Goal: Information Seeking & Learning: Check status

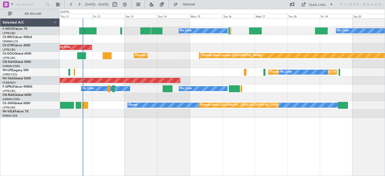
click at [324, 91] on div "No Crew No Crew Planned Maint [GEOGRAPHIC_DATA] ([GEOGRAPHIC_DATA]) Planned Mai…" at bounding box center [222, 68] width 325 height 99
click at [346, 124] on div "No Crew No Crew Planned Maint [GEOGRAPHIC_DATA] ([GEOGRAPHIC_DATA]) Planned Mai…" at bounding box center [222, 97] width 325 height 158
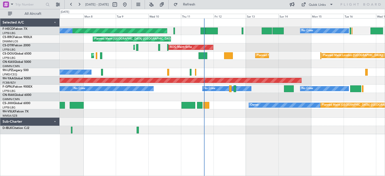
click at [187, 100] on div "Unplanned Maint [GEOGRAPHIC_DATA] ([GEOGRAPHIC_DATA])" at bounding box center [222, 97] width 325 height 8
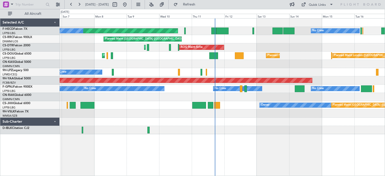
click at [241, 98] on div "No Crew Planned Maint [GEOGRAPHIC_DATA] ([GEOGRAPHIC_DATA]) No Crew Planned Mai…" at bounding box center [222, 77] width 325 height 116
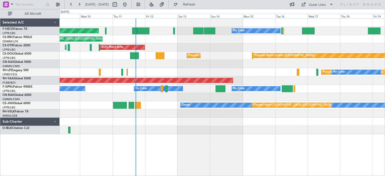
click at [166, 123] on div "No Crew Planned Maint [GEOGRAPHIC_DATA] ([GEOGRAPHIC_DATA]) No Crew No Crew Pla…" at bounding box center [222, 77] width 325 height 116
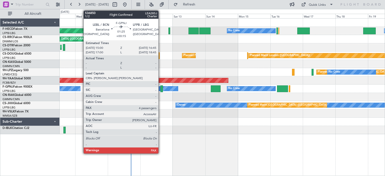
click at [160, 90] on div at bounding box center [161, 88] width 3 height 7
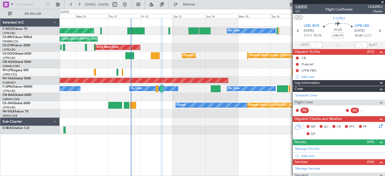
click at [299, 7] on span "536850" at bounding box center [301, 6] width 12 height 5
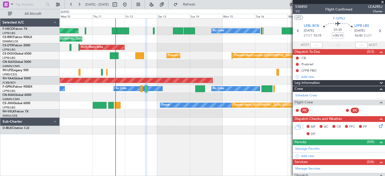
click at [233, 101] on div "Planned Maint [GEOGRAPHIC_DATA] ([GEOGRAPHIC_DATA]) No Crew No Crew No Crew Pla…" at bounding box center [222, 77] width 325 height 116
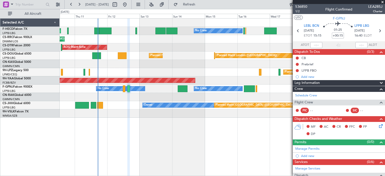
click at [222, 99] on div at bounding box center [222, 97] width 325 height 8
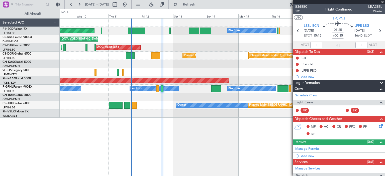
click at [207, 98] on div at bounding box center [222, 97] width 325 height 8
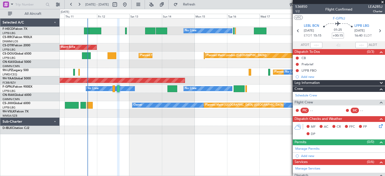
click at [207, 98] on div "No Crew No Crew Planned Maint [GEOGRAPHIC_DATA] ([GEOGRAPHIC_DATA]) Planned Mai…" at bounding box center [222, 77] width 325 height 116
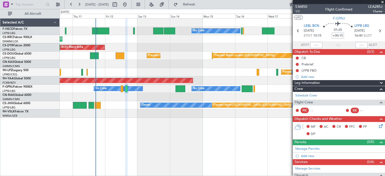
click at [214, 101] on div "No Crew No Crew Planned Maint [GEOGRAPHIC_DATA] ([GEOGRAPHIC_DATA]) Planned Mai…" at bounding box center [222, 68] width 325 height 99
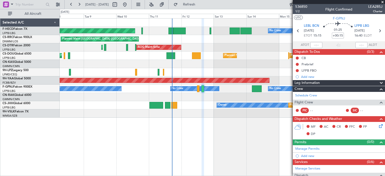
click at [217, 94] on div at bounding box center [222, 97] width 325 height 8
click at [238, 84] on div "No Crew Planned Maint [GEOGRAPHIC_DATA] ([GEOGRAPHIC_DATA]) No Crew No Crew Pla…" at bounding box center [222, 68] width 325 height 99
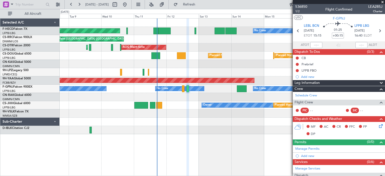
click at [85, 112] on div "No Crew Planned Maint [GEOGRAPHIC_DATA] ([GEOGRAPHIC_DATA]) No Crew No Crew Pla…" at bounding box center [222, 77] width 325 height 116
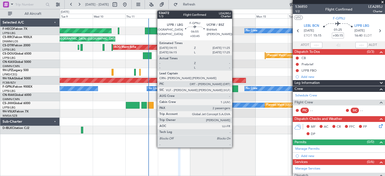
click at [234, 89] on div at bounding box center [233, 88] width 10 height 7
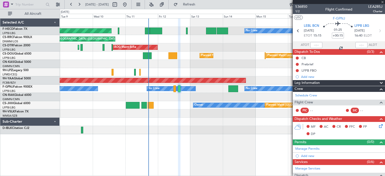
type input "+00:45"
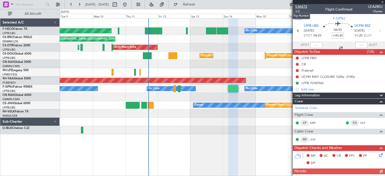
click at [300, 8] on span "536472" at bounding box center [301, 6] width 12 height 5
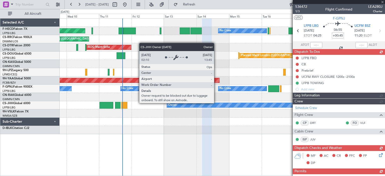
click at [155, 101] on div "Planned Maint [GEOGRAPHIC_DATA] ([GEOGRAPHIC_DATA]) Owner" at bounding box center [222, 105] width 325 height 8
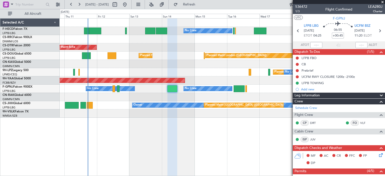
click at [382, 2] on span at bounding box center [382, 2] width 5 height 5
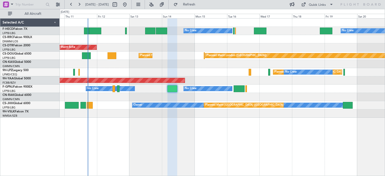
type input "0"
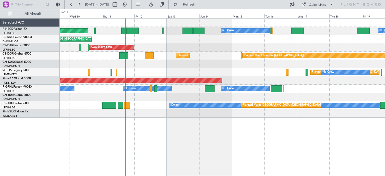
click at [296, 95] on div "No Crew No Crew Planned Maint [GEOGRAPHIC_DATA] ([GEOGRAPHIC_DATA]) No Crew Pla…" at bounding box center [222, 68] width 325 height 99
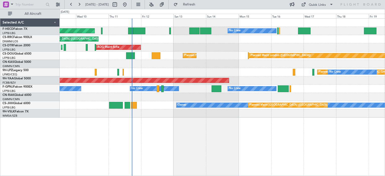
click at [279, 101] on div "No Crew No Crew Planned Maint [GEOGRAPHIC_DATA] ([GEOGRAPHIC_DATA]) No Crew Pla…" at bounding box center [222, 68] width 325 height 99
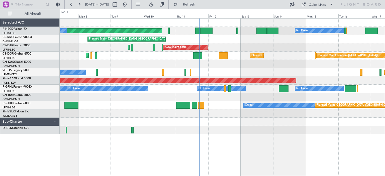
click at [224, 105] on div "Owner Planned Maint [GEOGRAPHIC_DATA] ([GEOGRAPHIC_DATA]) Planned Maint [GEOGRA…" at bounding box center [222, 105] width 325 height 8
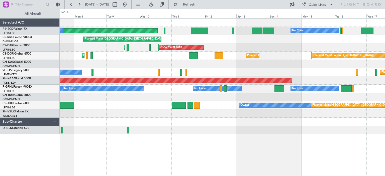
click at [279, 108] on div "Owner Planned Maint [GEOGRAPHIC_DATA] ([GEOGRAPHIC_DATA]) Planned Maint [GEOGRA…" at bounding box center [222, 105] width 325 height 8
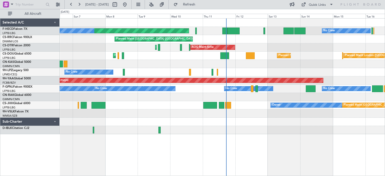
click at [262, 110] on div "No Crew Planned Maint [GEOGRAPHIC_DATA] ([GEOGRAPHIC_DATA]) No Crew Planned Mai…" at bounding box center [222, 77] width 325 height 116
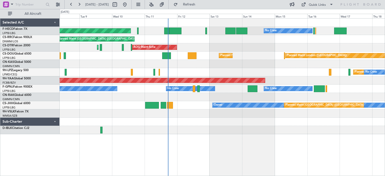
click at [256, 98] on div at bounding box center [222, 97] width 325 height 8
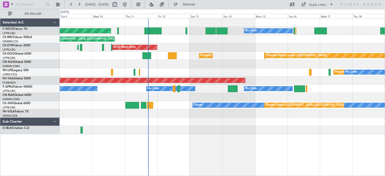
click at [276, 99] on div at bounding box center [222, 97] width 325 height 8
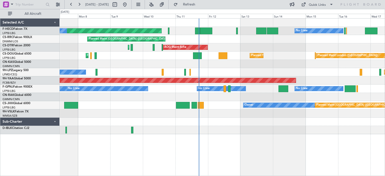
click at [269, 102] on div "No Crew Planned Maint [GEOGRAPHIC_DATA] ([GEOGRAPHIC_DATA]) No Crew No Crew Pla…" at bounding box center [222, 77] width 325 height 116
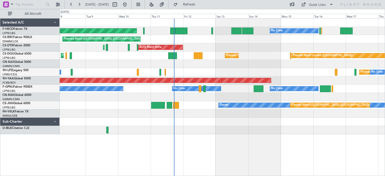
click at [208, 107] on div "Owner Planned Maint [GEOGRAPHIC_DATA] ([GEOGRAPHIC_DATA])" at bounding box center [222, 105] width 325 height 8
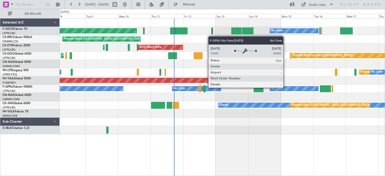
click at [285, 87] on div "No Crew" at bounding box center [294, 88] width 48 height 5
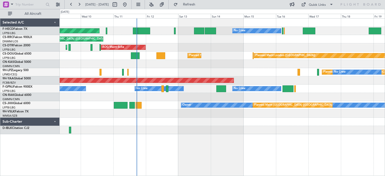
click at [160, 109] on div at bounding box center [222, 113] width 325 height 8
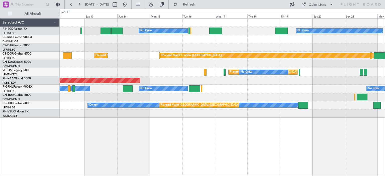
click at [219, 99] on div at bounding box center [222, 97] width 325 height 8
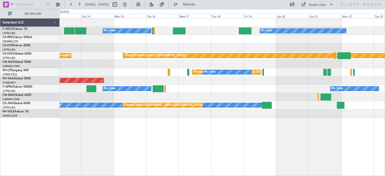
click at [229, 107] on div "No Crew No Crew No Crew [GEOGRAPHIC_DATA] ([GEOGRAPHIC_DATA]) AOG Maint Sofia P…" at bounding box center [222, 68] width 325 height 99
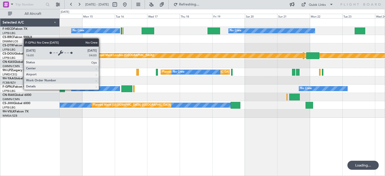
click at [101, 89] on div "No Crew" at bounding box center [95, 88] width 48 height 5
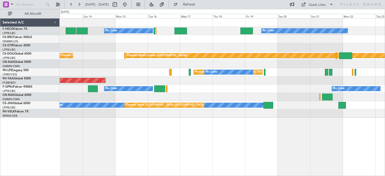
click at [297, 95] on div "No Crew No Crew No Crew [GEOGRAPHIC_DATA] ([GEOGRAPHIC_DATA]) AOG Maint Sofia P…" at bounding box center [222, 68] width 325 height 99
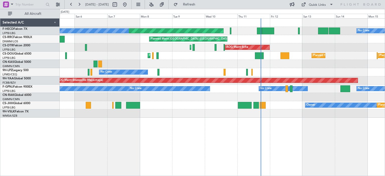
click at [384, 99] on div "No Crew Planned Maint [GEOGRAPHIC_DATA] ([GEOGRAPHIC_DATA]) No Crew Planned Mai…" at bounding box center [192, 92] width 385 height 167
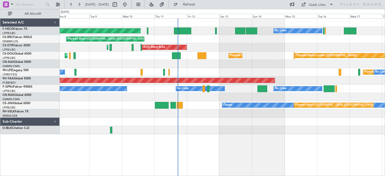
click at [257, 126] on div at bounding box center [222, 130] width 325 height 8
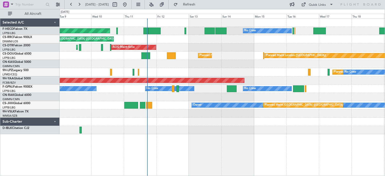
click at [206, 122] on div at bounding box center [222, 122] width 325 height 8
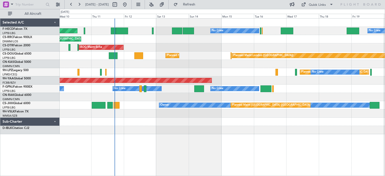
click at [212, 131] on div at bounding box center [222, 130] width 325 height 8
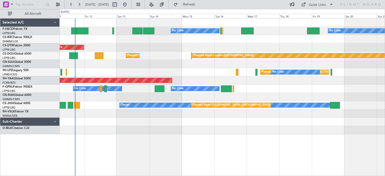
click at [244, 131] on div at bounding box center [222, 130] width 325 height 8
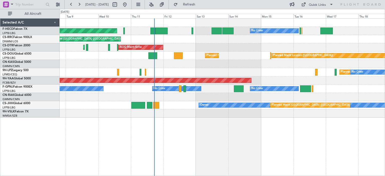
click at [260, 102] on div "No Crew Planned Maint [GEOGRAPHIC_DATA] ([GEOGRAPHIC_DATA]) No Crew No Crew Pla…" at bounding box center [222, 68] width 325 height 99
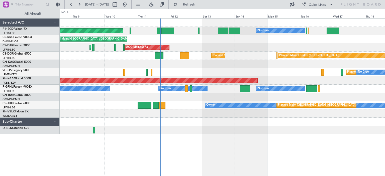
click at [242, 108] on div "Owner Planned Maint [GEOGRAPHIC_DATA] ([GEOGRAPHIC_DATA])" at bounding box center [222, 105] width 325 height 8
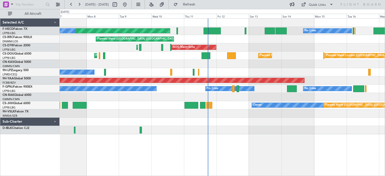
click at [152, 56] on div "Planned Maint [GEOGRAPHIC_DATA] ([GEOGRAPHIC_DATA]) Planned Maint [GEOGRAPHIC_D…" at bounding box center [222, 56] width 325 height 8
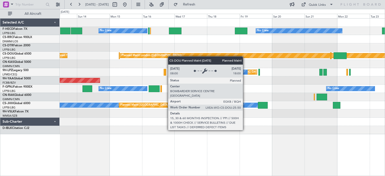
click at [147, 56] on div "Planned Maint London ([GEOGRAPHIC_DATA])" at bounding box center [151, 56] width 60 height 8
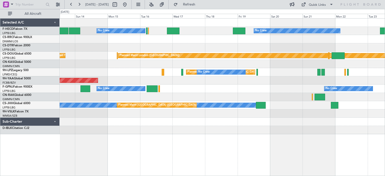
click at [129, 47] on div "Planned Maint Nice ([GEOGRAPHIC_DATA]) AOG Maint Sofia" at bounding box center [222, 47] width 325 height 8
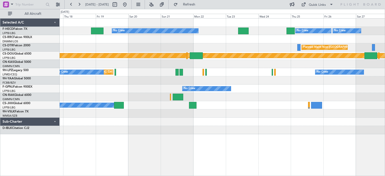
click at [172, 44] on div "No Crew No Crew No Crew No Crew [GEOGRAPHIC_DATA] ([GEOGRAPHIC_DATA]) Planned M…" at bounding box center [222, 77] width 325 height 116
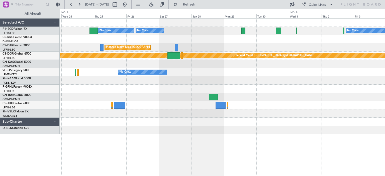
click at [195, 49] on div "Planned Maint Nice ([GEOGRAPHIC_DATA])" at bounding box center [222, 47] width 325 height 8
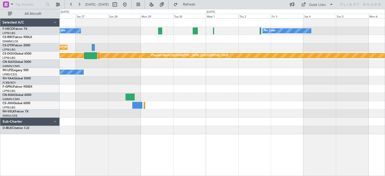
click at [200, 54] on div "No Crew No Crew No Crew [GEOGRAPHIC_DATA] ([GEOGRAPHIC_DATA]) Planned Maint [GE…" at bounding box center [222, 77] width 325 height 116
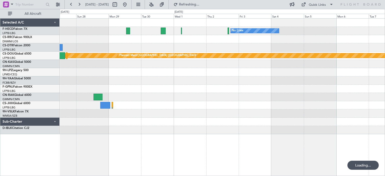
click at [371, 53] on div "No Crew No Crew No Crew [GEOGRAPHIC_DATA] ([GEOGRAPHIC_DATA]) Planned Maint [GE…" at bounding box center [222, 77] width 325 height 116
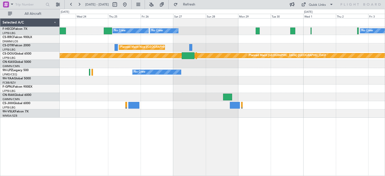
click at [213, 45] on div "No Crew No Crew No Crew No Crew [GEOGRAPHIC_DATA] ([GEOGRAPHIC_DATA]) Planned M…" at bounding box center [222, 68] width 325 height 99
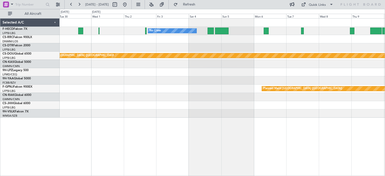
click at [101, 34] on div "No Crew No Crew Planned Maint [GEOGRAPHIC_DATA] ([GEOGRAPHIC_DATA]) Planned Mai…" at bounding box center [222, 68] width 325 height 99
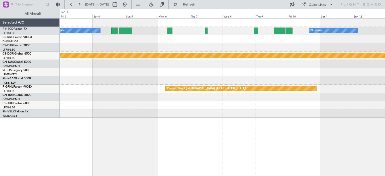
click at [133, 51] on div at bounding box center [222, 47] width 325 height 8
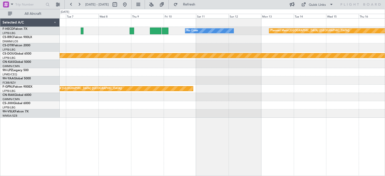
click at [188, 47] on div "No Crew Planned Maint [GEOGRAPHIC_DATA] ([GEOGRAPHIC_DATA]) Planned Maint [GEOG…" at bounding box center [222, 68] width 325 height 99
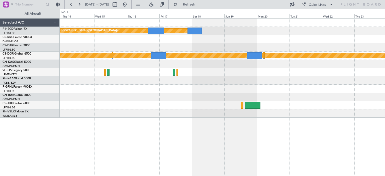
click at [201, 39] on div at bounding box center [222, 39] width 325 height 8
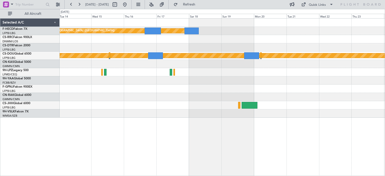
click at [166, 43] on div at bounding box center [222, 39] width 325 height 8
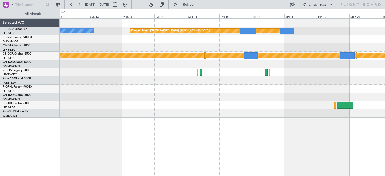
click at [325, 57] on div "Planned Maint [GEOGRAPHIC_DATA] ([GEOGRAPHIC_DATA]) No Crew Planned Maint [GEOG…" at bounding box center [222, 68] width 325 height 99
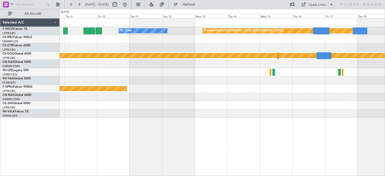
click at [275, 47] on div at bounding box center [222, 47] width 325 height 8
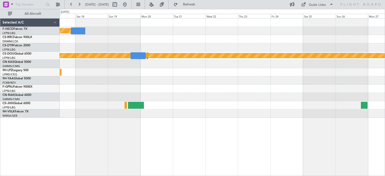
click at [71, 90] on div "Planned Maint [GEOGRAPHIC_DATA] ([GEOGRAPHIC_DATA]) Planned Maint [GEOGRAPHIC_D…" at bounding box center [222, 68] width 325 height 99
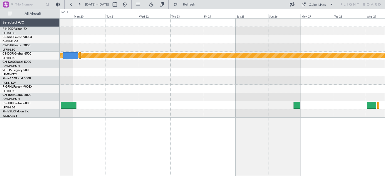
click at [168, 65] on div at bounding box center [222, 64] width 325 height 8
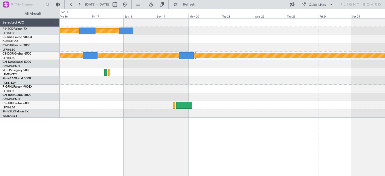
click at [307, 63] on div "Planned Maint [GEOGRAPHIC_DATA] ([GEOGRAPHIC_DATA]) Planned Maint [GEOGRAPHIC_D…" at bounding box center [222, 68] width 325 height 99
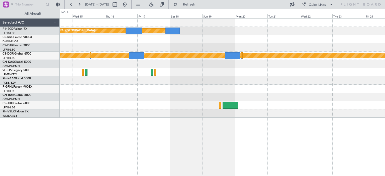
click at [252, 47] on div at bounding box center [222, 47] width 325 height 8
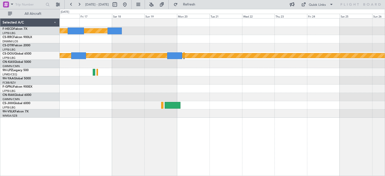
click at [172, 40] on div "Planned Maint [GEOGRAPHIC_DATA] ([GEOGRAPHIC_DATA]) Planned Maint [GEOGRAPHIC_D…" at bounding box center [222, 68] width 325 height 99
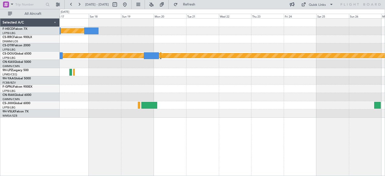
click at [178, 45] on div at bounding box center [222, 47] width 325 height 8
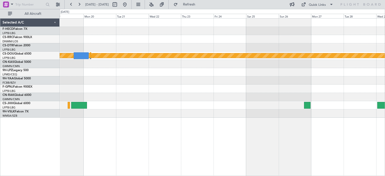
click at [203, 61] on div "Planned Maint [GEOGRAPHIC_DATA] ([GEOGRAPHIC_DATA]) Planned Maint [GEOGRAPHIC_D…" at bounding box center [222, 68] width 325 height 99
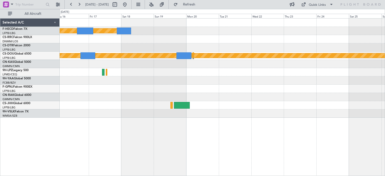
click at [185, 55] on div "Planned Maint [GEOGRAPHIC_DATA] ([GEOGRAPHIC_DATA]) Planned Maint [GEOGRAPHIC_D…" at bounding box center [222, 68] width 325 height 99
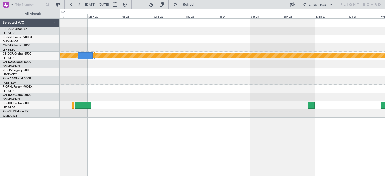
click at [158, 45] on div at bounding box center [222, 47] width 325 height 8
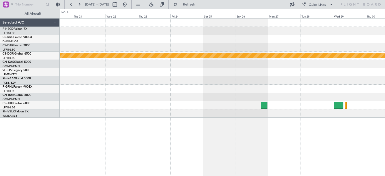
click at [219, 40] on div at bounding box center [222, 39] width 325 height 8
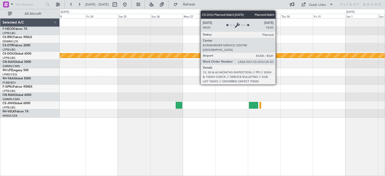
click at [197, 53] on div "Planned Maint London ([GEOGRAPHIC_DATA])" at bounding box center [149, 55] width 829 height 5
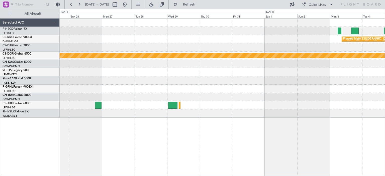
click at [157, 73] on div at bounding box center [222, 72] width 325 height 8
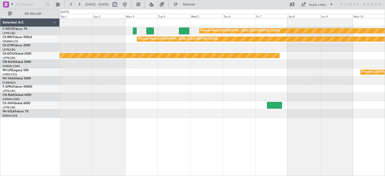
click at [220, 60] on div "Planned Maint [GEOGRAPHIC_DATA] ([GEOGRAPHIC_DATA]) Planned Maint [GEOGRAPHIC_D…" at bounding box center [222, 68] width 325 height 99
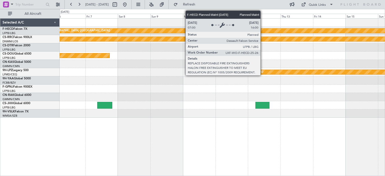
click at [262, 32] on div "Planned Maint [GEOGRAPHIC_DATA] ([GEOGRAPHIC_DATA])" at bounding box center [231, 31] width 402 height 5
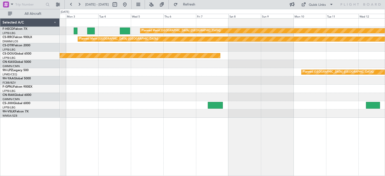
click at [342, 57] on div "Planned Maint London ([GEOGRAPHIC_DATA])" at bounding box center [222, 56] width 325 height 8
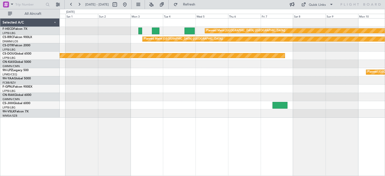
click at [283, 46] on div at bounding box center [222, 47] width 325 height 8
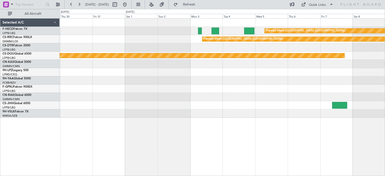
click at [293, 49] on div at bounding box center [222, 47] width 325 height 8
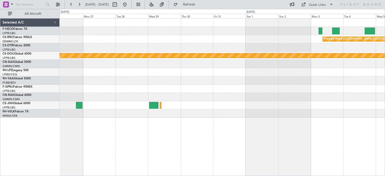
click at [239, 39] on div "Planned Maint [GEOGRAPHIC_DATA] ([GEOGRAPHIC_DATA]) Planned Maint [GEOGRAPHIC_D…" at bounding box center [222, 68] width 325 height 99
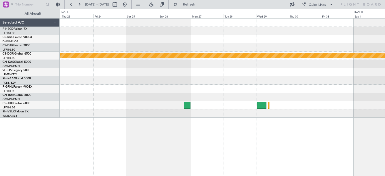
click at [269, 52] on div "Planned Maint [GEOGRAPHIC_DATA] ([GEOGRAPHIC_DATA]) Planned Maint [GEOGRAPHIC_D…" at bounding box center [222, 68] width 325 height 99
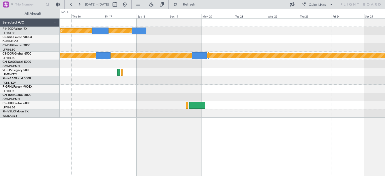
click at [254, 49] on div "Planned Maint [GEOGRAPHIC_DATA] ([GEOGRAPHIC_DATA]) Planned Maint [GEOGRAPHIC_D…" at bounding box center [222, 68] width 325 height 99
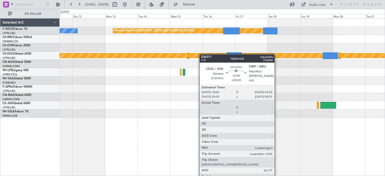
click at [234, 59] on div "Planned Maint [GEOGRAPHIC_DATA] ([GEOGRAPHIC_DATA]) No Crew Planned Maint [GEOG…" at bounding box center [222, 68] width 325 height 99
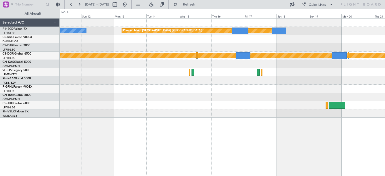
click at [247, 49] on div at bounding box center [222, 47] width 325 height 8
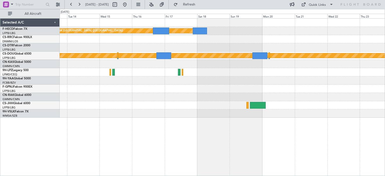
click at [247, 52] on div "Planned Maint [GEOGRAPHIC_DATA] ([GEOGRAPHIC_DATA]) No Crew Planned Maint [GEOG…" at bounding box center [222, 68] width 325 height 99
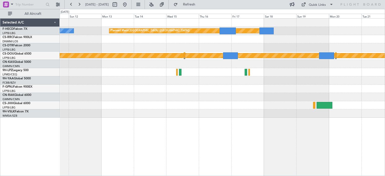
click at [383, 85] on div "Planned Maint [GEOGRAPHIC_DATA] ([GEOGRAPHIC_DATA]) No Crew Planned Maint [GEOG…" at bounding box center [222, 68] width 325 height 99
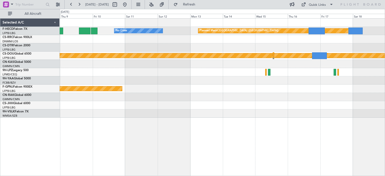
click at [210, 47] on div at bounding box center [222, 47] width 325 height 8
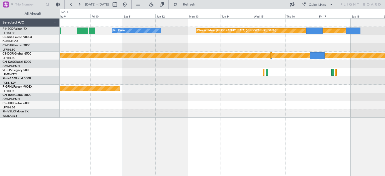
click at [291, 42] on div at bounding box center [222, 39] width 325 height 8
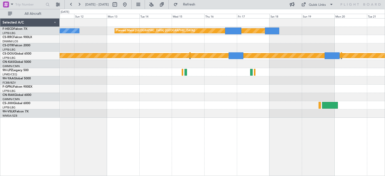
click at [229, 51] on div "Planned Maint [GEOGRAPHIC_DATA] ([GEOGRAPHIC_DATA]) No Crew Planned Maint [GEOG…" at bounding box center [222, 68] width 325 height 99
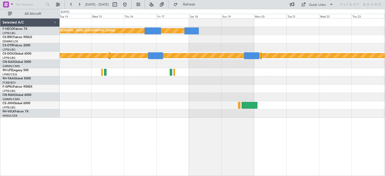
click at [195, 44] on div "Planned Maint [GEOGRAPHIC_DATA] ([GEOGRAPHIC_DATA]) No Crew Planned Maint [GEOG…" at bounding box center [222, 68] width 325 height 99
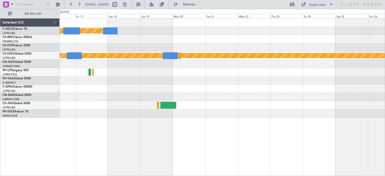
click at [128, 51] on div "Planned Maint [GEOGRAPHIC_DATA] ([GEOGRAPHIC_DATA]) Planned Maint [GEOGRAPHIC_D…" at bounding box center [222, 68] width 325 height 99
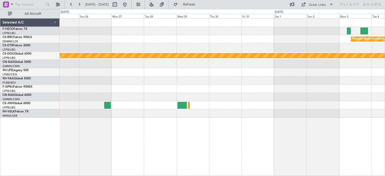
click at [121, 50] on div "Planned Maint [GEOGRAPHIC_DATA] ([GEOGRAPHIC_DATA]) Planned Maint [GEOGRAPHIC_D…" at bounding box center [222, 68] width 325 height 99
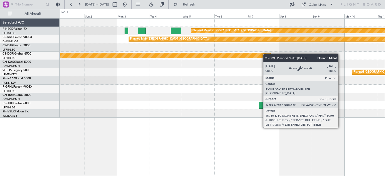
click at [214, 56] on div "Planned Maint [GEOGRAPHIC_DATA] ([GEOGRAPHIC_DATA]) Planned Maint [GEOGRAPHIC_D…" at bounding box center [222, 68] width 325 height 99
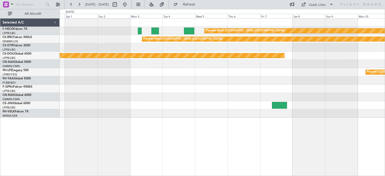
click at [337, 111] on div "Planned Maint [GEOGRAPHIC_DATA] ([GEOGRAPHIC_DATA]) Planned Maint [GEOGRAPHIC_D…" at bounding box center [222, 68] width 325 height 99
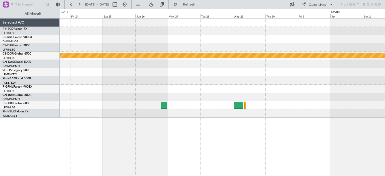
click at [295, 80] on div "Planned Maint [GEOGRAPHIC_DATA] ([GEOGRAPHIC_DATA]) Planned Maint [GEOGRAPHIC_D…" at bounding box center [222, 68] width 325 height 99
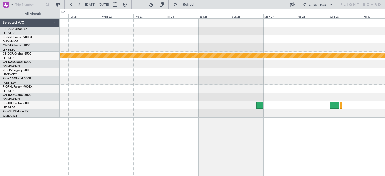
click at [265, 78] on div "Planned Maint London ([GEOGRAPHIC_DATA])" at bounding box center [222, 68] width 325 height 99
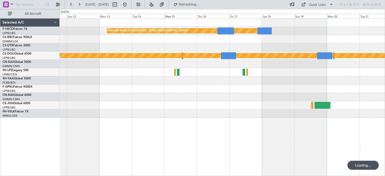
click at [329, 78] on div "Planned Maint [GEOGRAPHIC_DATA] ([GEOGRAPHIC_DATA]) Planned Maint [GEOGRAPHIC_D…" at bounding box center [222, 68] width 325 height 99
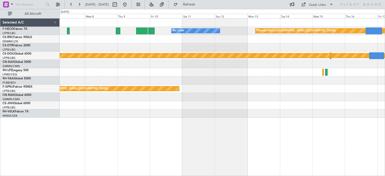
click at [282, 96] on div "Planned Maint [GEOGRAPHIC_DATA] ([GEOGRAPHIC_DATA]) No Crew Planned Maint [GEOG…" at bounding box center [222, 68] width 325 height 99
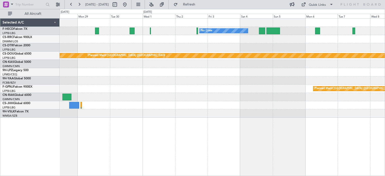
click at [384, 91] on div "No Crew No Crew No Crew No Crew [GEOGRAPHIC_DATA] ([GEOGRAPHIC_DATA]) Planned M…" at bounding box center [192, 92] width 385 height 167
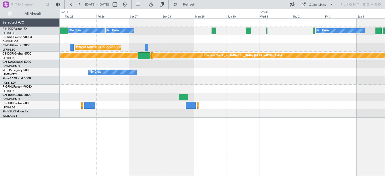
click at [361, 86] on div "No Crew No Crew No Crew [GEOGRAPHIC_DATA] ([GEOGRAPHIC_DATA]) Planned Maint [GE…" at bounding box center [222, 68] width 325 height 99
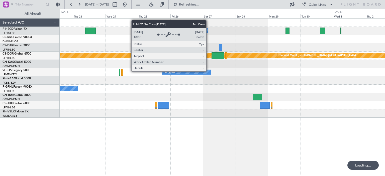
click at [334, 81] on div "No Crew No Crew No Crew No Crew [GEOGRAPHIC_DATA] ([GEOGRAPHIC_DATA]) Planned M…" at bounding box center [222, 68] width 325 height 99
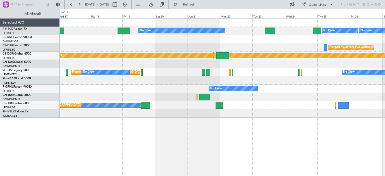
click at [287, 87] on div "No Crew No Crew No Crew No Crew [GEOGRAPHIC_DATA] ([GEOGRAPHIC_DATA]) Planned M…" at bounding box center [222, 68] width 325 height 99
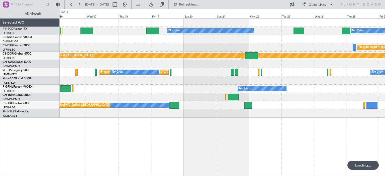
click at [262, 83] on div "No Crew No Crew No Crew No Crew [GEOGRAPHIC_DATA] ([GEOGRAPHIC_DATA]) Planned M…" at bounding box center [222, 68] width 325 height 99
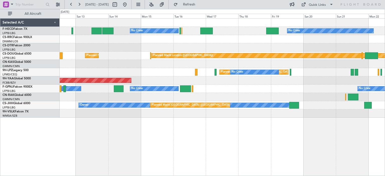
click at [176, 77] on div "No Crew No Crew Planned Maint [GEOGRAPHIC_DATA] ([GEOGRAPHIC_DATA]) Planned Mai…" at bounding box center [222, 68] width 325 height 99
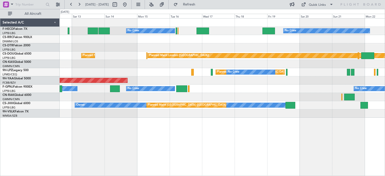
click at [278, 98] on div "No Crew No Crew Planned Maint [GEOGRAPHIC_DATA] ([GEOGRAPHIC_DATA]) Planned Mai…" at bounding box center [222, 68] width 325 height 99
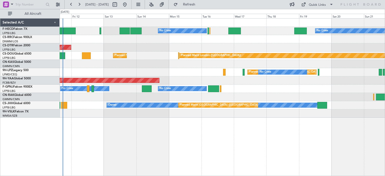
click at [189, 96] on div at bounding box center [222, 97] width 325 height 8
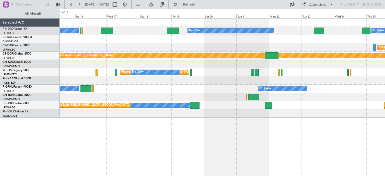
click at [184, 91] on div "No Crew No Crew No Crew No Crew [GEOGRAPHIC_DATA] ([GEOGRAPHIC_DATA]) Planned M…" at bounding box center [222, 68] width 325 height 99
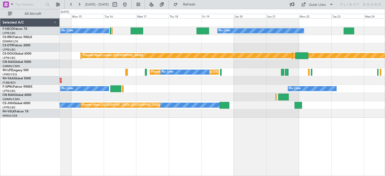
click at [154, 97] on div "No Crew No Crew No Crew No Crew [GEOGRAPHIC_DATA] ([GEOGRAPHIC_DATA]) Planned M…" at bounding box center [222, 68] width 325 height 99
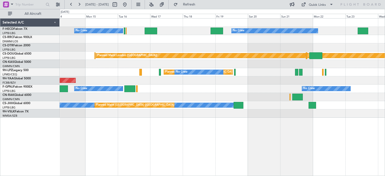
click at [124, 95] on div "No Crew No Crew No Crew No Crew [GEOGRAPHIC_DATA] ([GEOGRAPHIC_DATA]) AOG Maint…" at bounding box center [222, 68] width 325 height 99
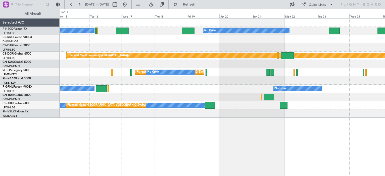
click at [249, 105] on div "No Crew No Crew No Crew No Crew [GEOGRAPHIC_DATA] ([GEOGRAPHIC_DATA]) Planned M…" at bounding box center [222, 68] width 325 height 99
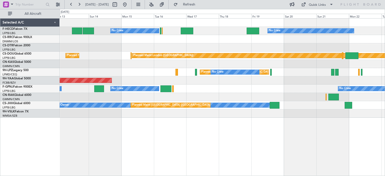
click at [191, 93] on div at bounding box center [222, 97] width 325 height 8
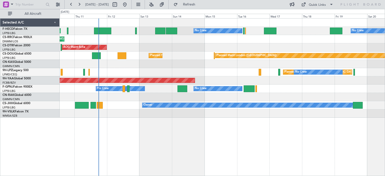
click at [353, 120] on div "No Crew No Crew Planned Maint [GEOGRAPHIC_DATA] ([GEOGRAPHIC_DATA]) Planned Mai…" at bounding box center [222, 97] width 325 height 158
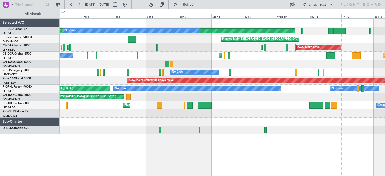
click at [353, 103] on div "Planned Maint [GEOGRAPHIC_DATA] ([GEOGRAPHIC_DATA]) Owner Planned Maint [GEOGRA…" at bounding box center [222, 105] width 325 height 8
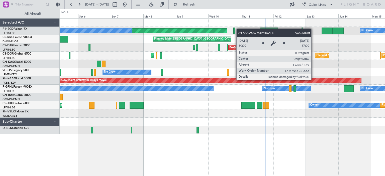
click at [277, 78] on div "AOG Maint Brazzaville (Maya-maya)" at bounding box center [209, 80] width 301 height 5
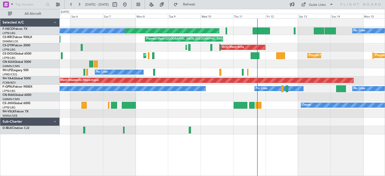
click at [247, 72] on div "No Crew [GEOGRAPHIC_DATA] ([GEOGRAPHIC_DATA]) No Crew No Crew" at bounding box center [222, 72] width 325 height 8
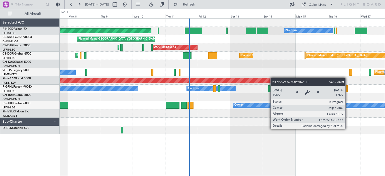
click at [233, 79] on div "Planned Maint [GEOGRAPHIC_DATA] ([GEOGRAPHIC_DATA]) No Crew No Crew No Crew Pla…" at bounding box center [222, 77] width 325 height 116
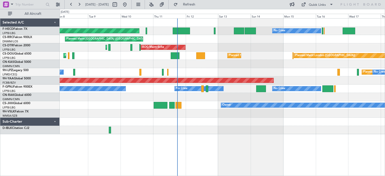
click at [239, 73] on div "Planned Maint [GEOGRAPHIC_DATA] ([GEOGRAPHIC_DATA]) No Crew No Crew No Crew Pla…" at bounding box center [222, 77] width 325 height 116
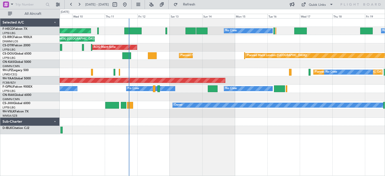
click at [259, 72] on div "Planned [GEOGRAPHIC_DATA] ([GEOGRAPHIC_DATA]) No Crew No Crew" at bounding box center [222, 72] width 325 height 8
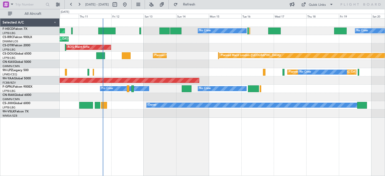
click at [222, 76] on div "Planned Maint [GEOGRAPHIC_DATA] ([GEOGRAPHIC_DATA]) No Crew No Crew Planned Mai…" at bounding box center [222, 68] width 325 height 99
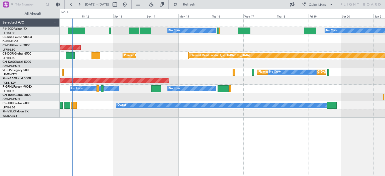
click at [257, 86] on div "No Crew No Crew No Crew No Crew No Crew" at bounding box center [222, 89] width 325 height 8
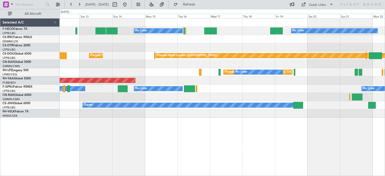
click at [243, 87] on div "No Crew No Crew No Crew No Crew" at bounding box center [222, 89] width 325 height 8
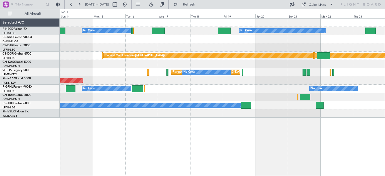
click at [227, 87] on div "No Crew No Crew No Crew" at bounding box center [222, 89] width 325 height 8
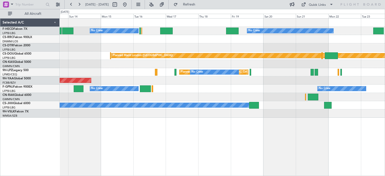
click at [248, 86] on div "No Crew No Crew No Crew [GEOGRAPHIC_DATA] ([GEOGRAPHIC_DATA]) AOG Maint Sofia P…" at bounding box center [222, 68] width 325 height 99
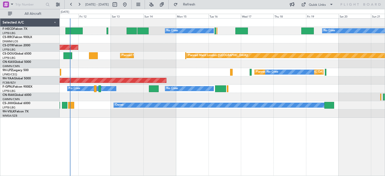
click at [269, 72] on div "Planned [GEOGRAPHIC_DATA] ([GEOGRAPHIC_DATA]) No Crew" at bounding box center [222, 72] width 325 height 8
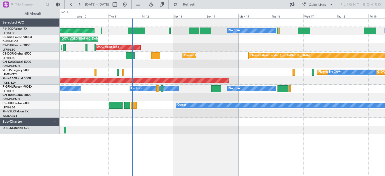
click at [222, 83] on div "AOG Maint Brazzaville (Maya-maya)" at bounding box center [222, 80] width 325 height 8
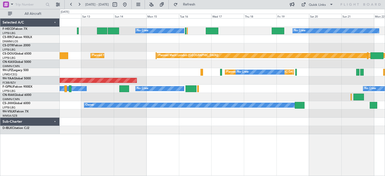
click at [225, 82] on div "AOG Maint Brazzaville (Maya-maya)" at bounding box center [222, 80] width 325 height 8
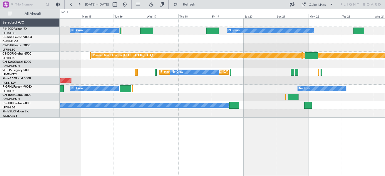
click at [284, 88] on div "No Crew No Crew No Crew" at bounding box center [222, 89] width 325 height 8
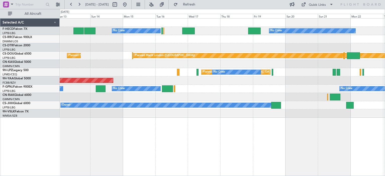
click at [252, 86] on div "No Crew No Crew No Crew" at bounding box center [222, 89] width 325 height 8
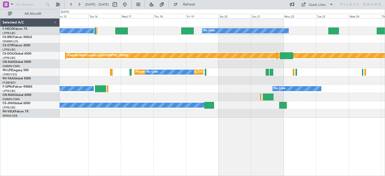
click at [176, 83] on div "AOG Maint Brazzaville (Maya-maya)" at bounding box center [222, 80] width 325 height 8
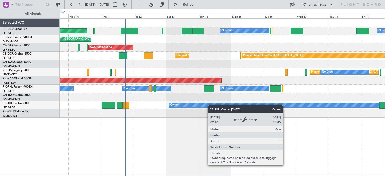
click at [269, 107] on div "No Crew No Crew Planned Maint [GEOGRAPHIC_DATA] ([GEOGRAPHIC_DATA]) No Crew Pla…" at bounding box center [222, 68] width 325 height 99
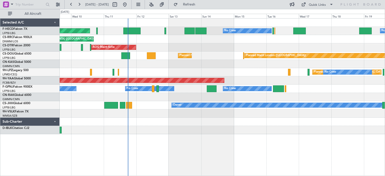
click at [143, 67] on div "No Crew No Crew Planned Maint [GEOGRAPHIC_DATA] ([GEOGRAPHIC_DATA]) No Crew Pla…" at bounding box center [222, 77] width 325 height 116
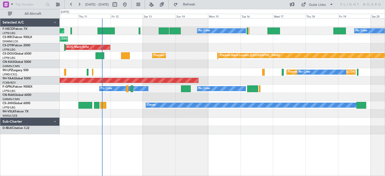
click at [146, 70] on div "Planned [GEOGRAPHIC_DATA] ([GEOGRAPHIC_DATA]) No Crew No Crew" at bounding box center [222, 72] width 325 height 8
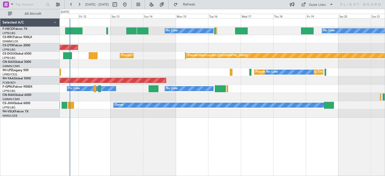
click at [82, 76] on div "No Crew No Crew Planned Maint [GEOGRAPHIC_DATA] ([GEOGRAPHIC_DATA]) Planned Mai…" at bounding box center [222, 68] width 325 height 99
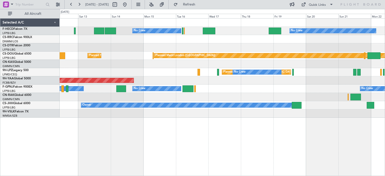
click at [99, 77] on div "No Crew No Crew Planned Maint [GEOGRAPHIC_DATA] ([GEOGRAPHIC_DATA]) Planned Mai…" at bounding box center [222, 68] width 325 height 99
